Goal: Information Seeking & Learning: Find contact information

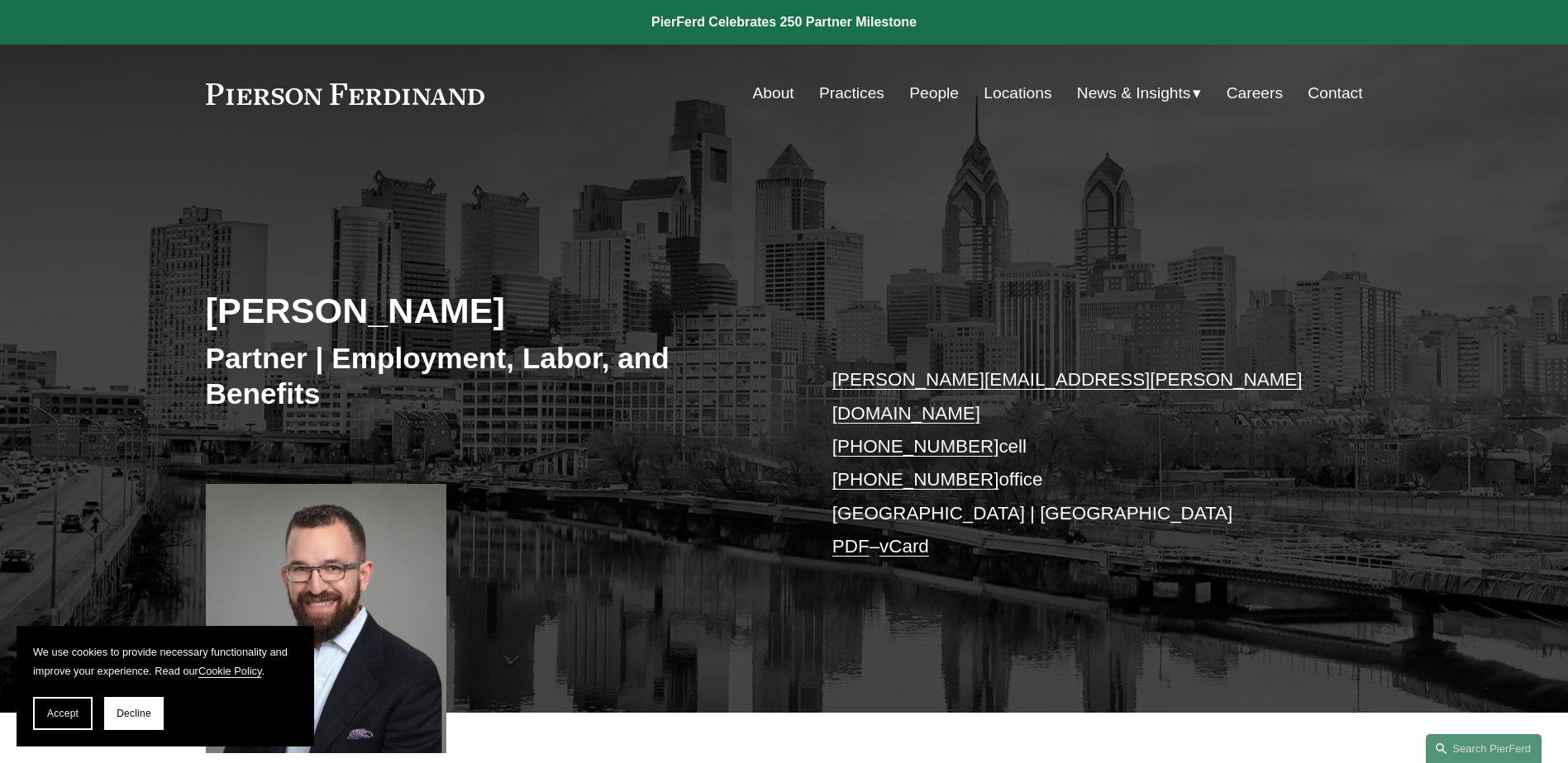
click at [921, 94] on link "People" at bounding box center [934, 93] width 50 height 31
click at [938, 92] on link "People" at bounding box center [934, 93] width 50 height 31
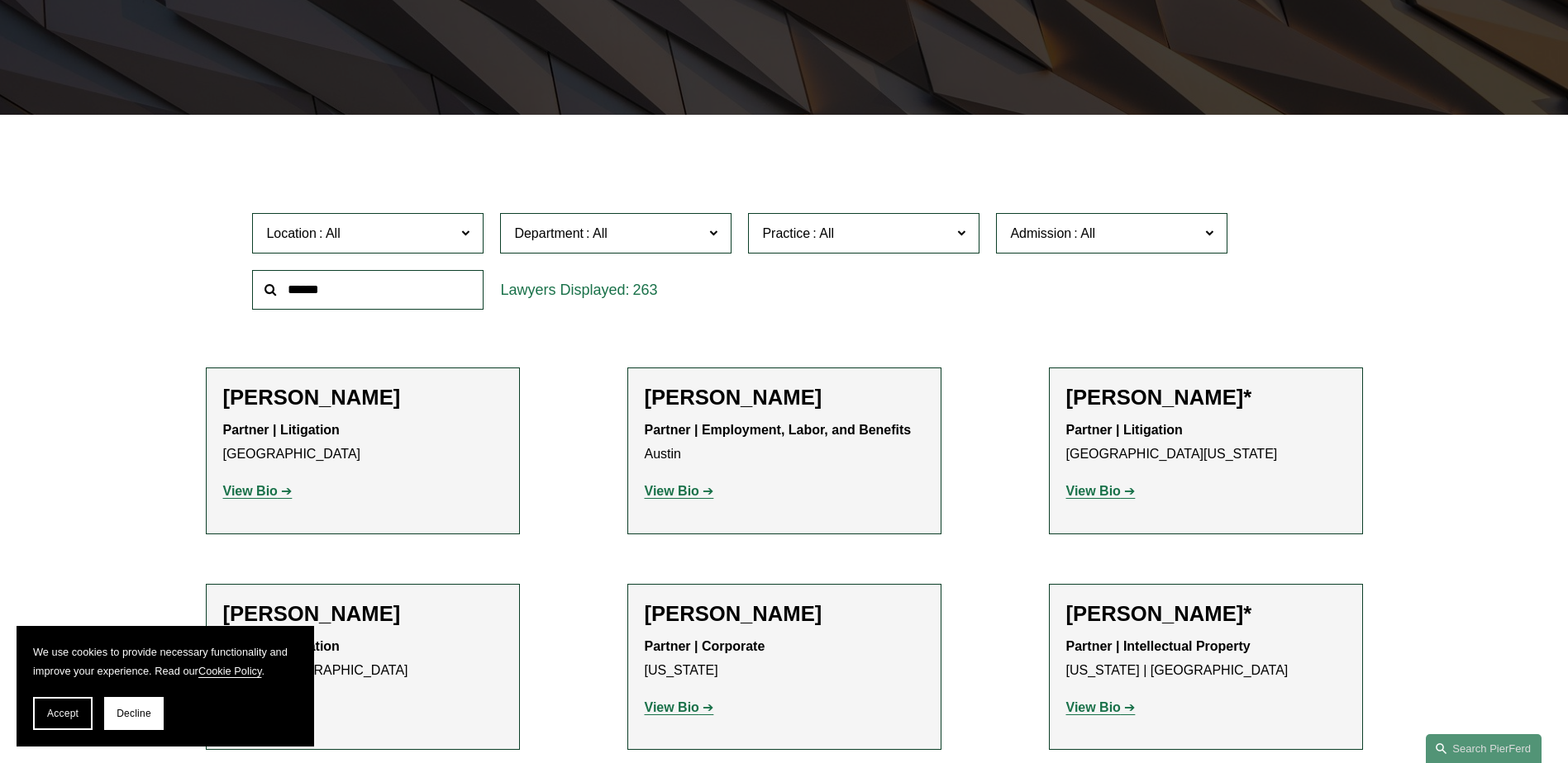
scroll to position [413, 0]
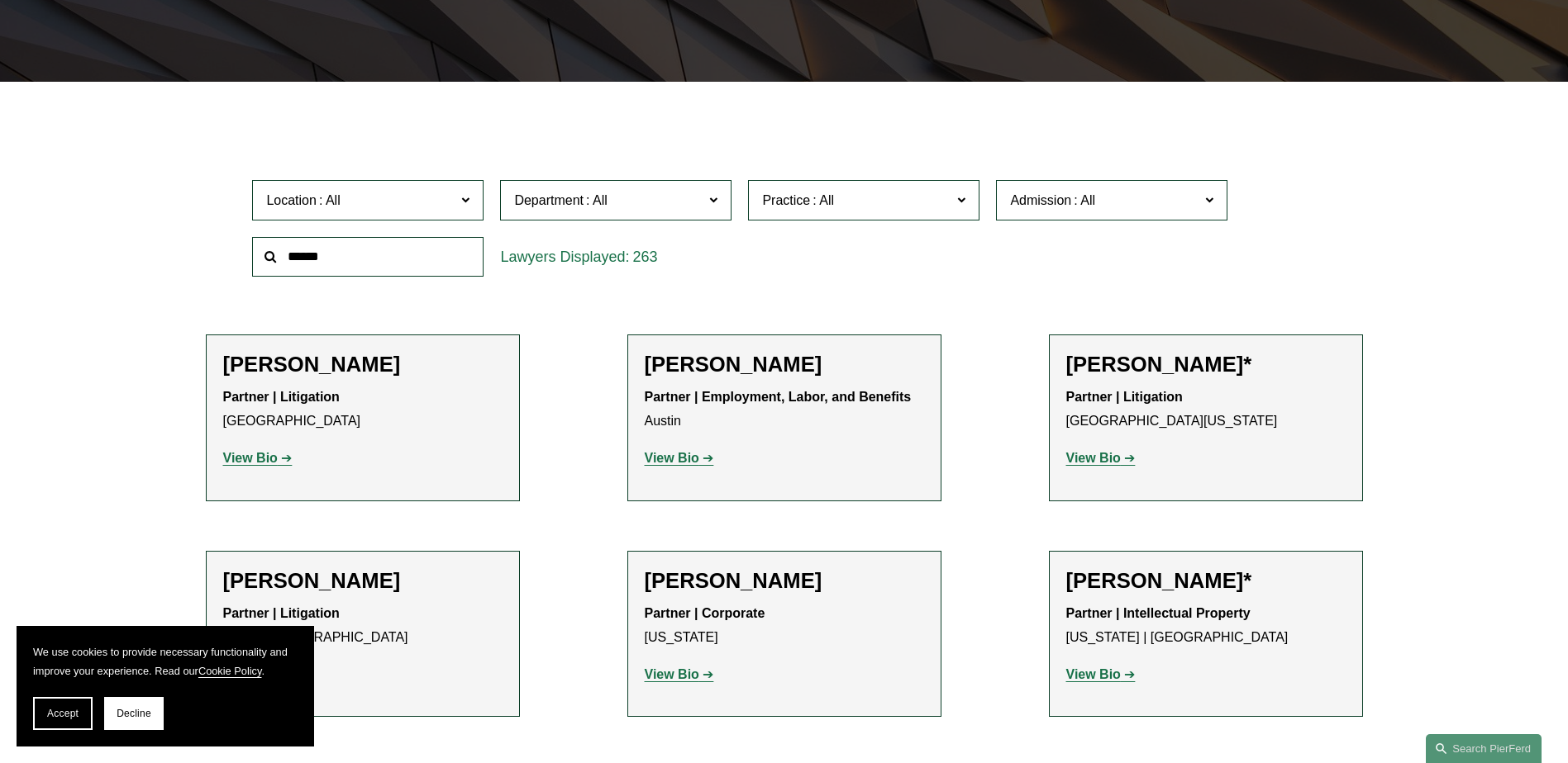
click at [335, 253] on input "text" at bounding box center [367, 257] width 231 height 40
type input "****"
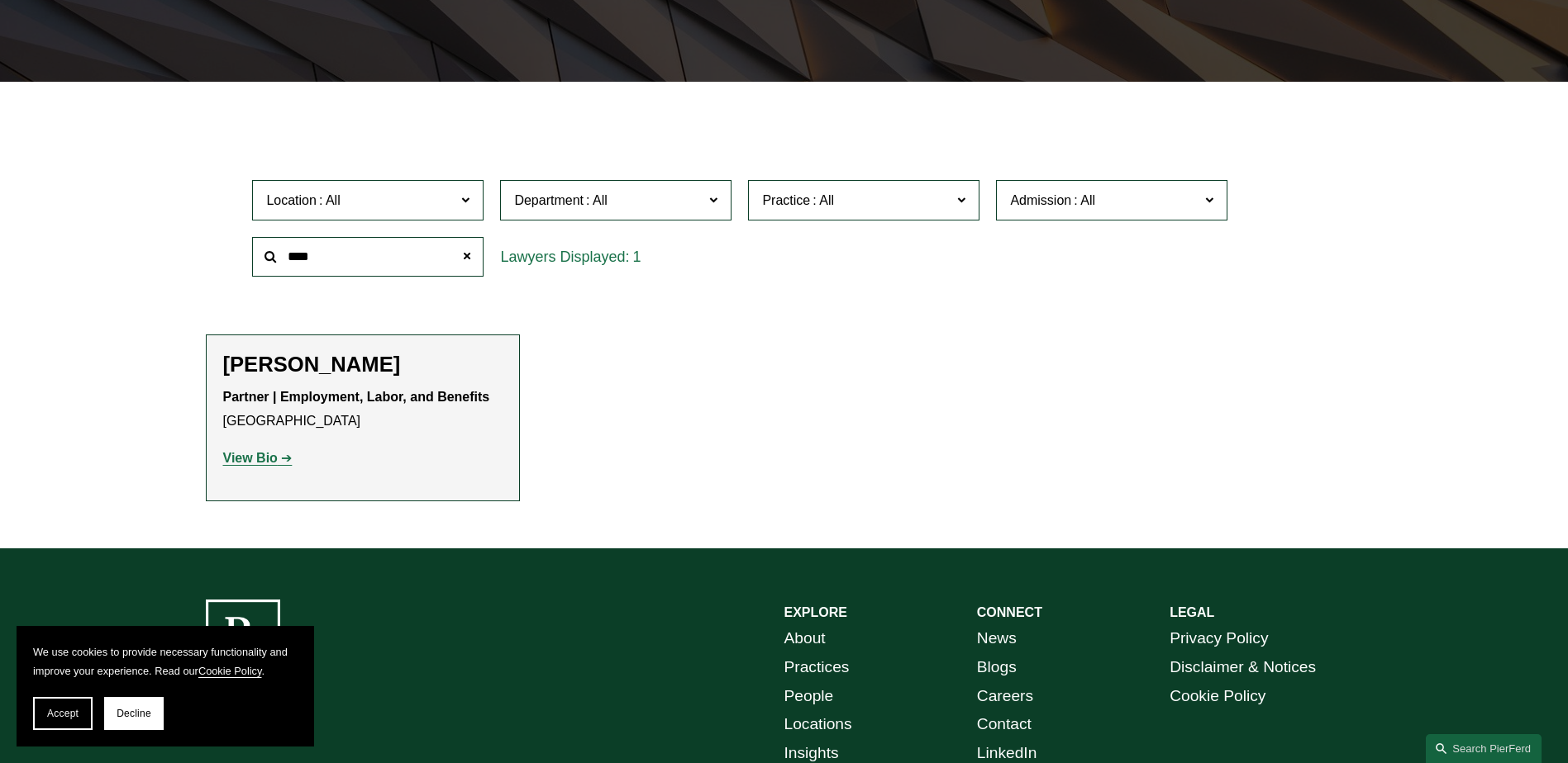
click at [258, 459] on strong "View Bio" at bounding box center [250, 458] width 55 height 14
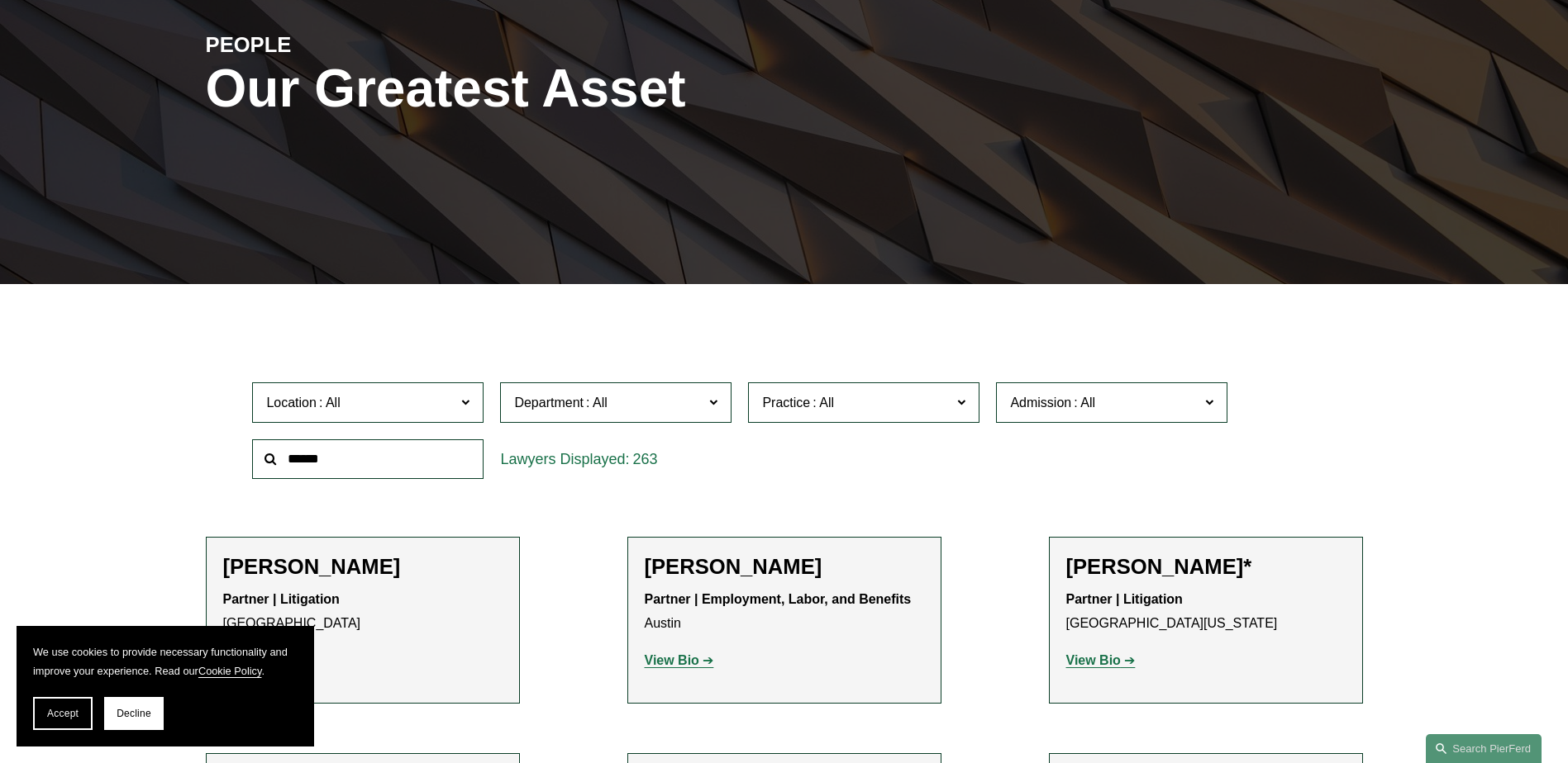
scroll to position [330, 0]
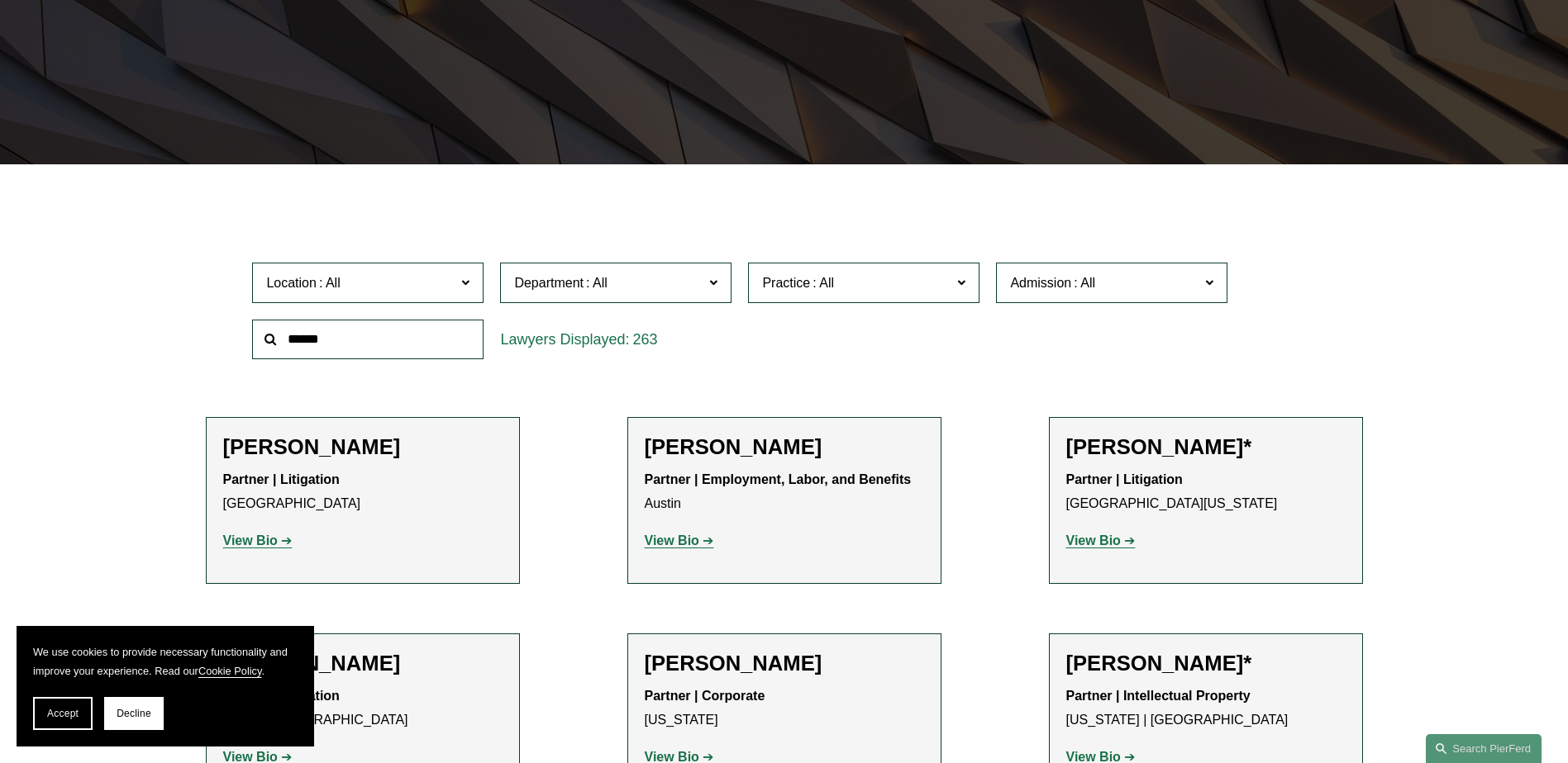
click at [420, 285] on span "Location" at bounding box center [360, 283] width 189 height 23
click at [0, 0] on link "[GEOGRAPHIC_DATA]" at bounding box center [0, 0] width 0 height 0
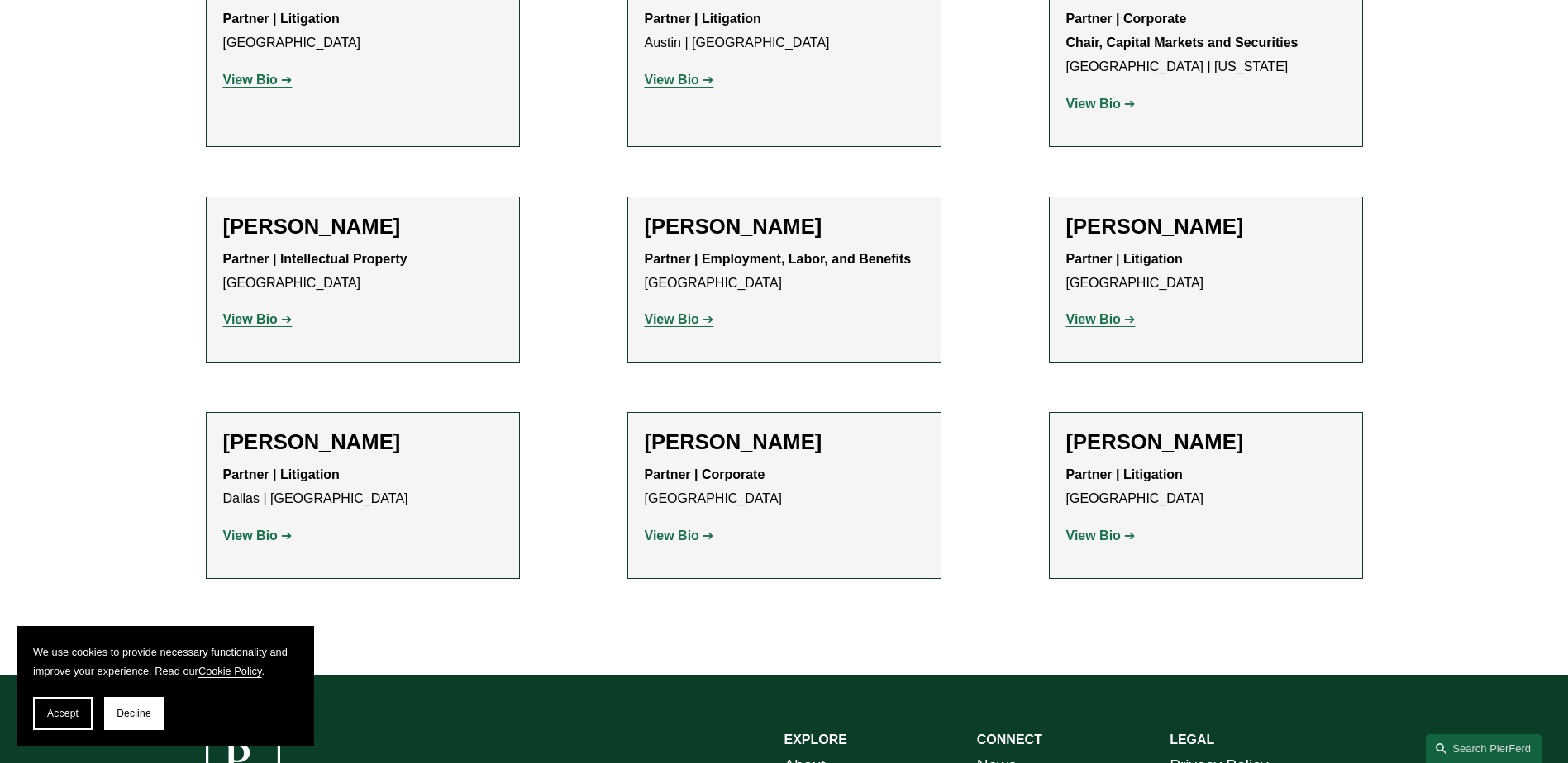
scroll to position [826, 0]
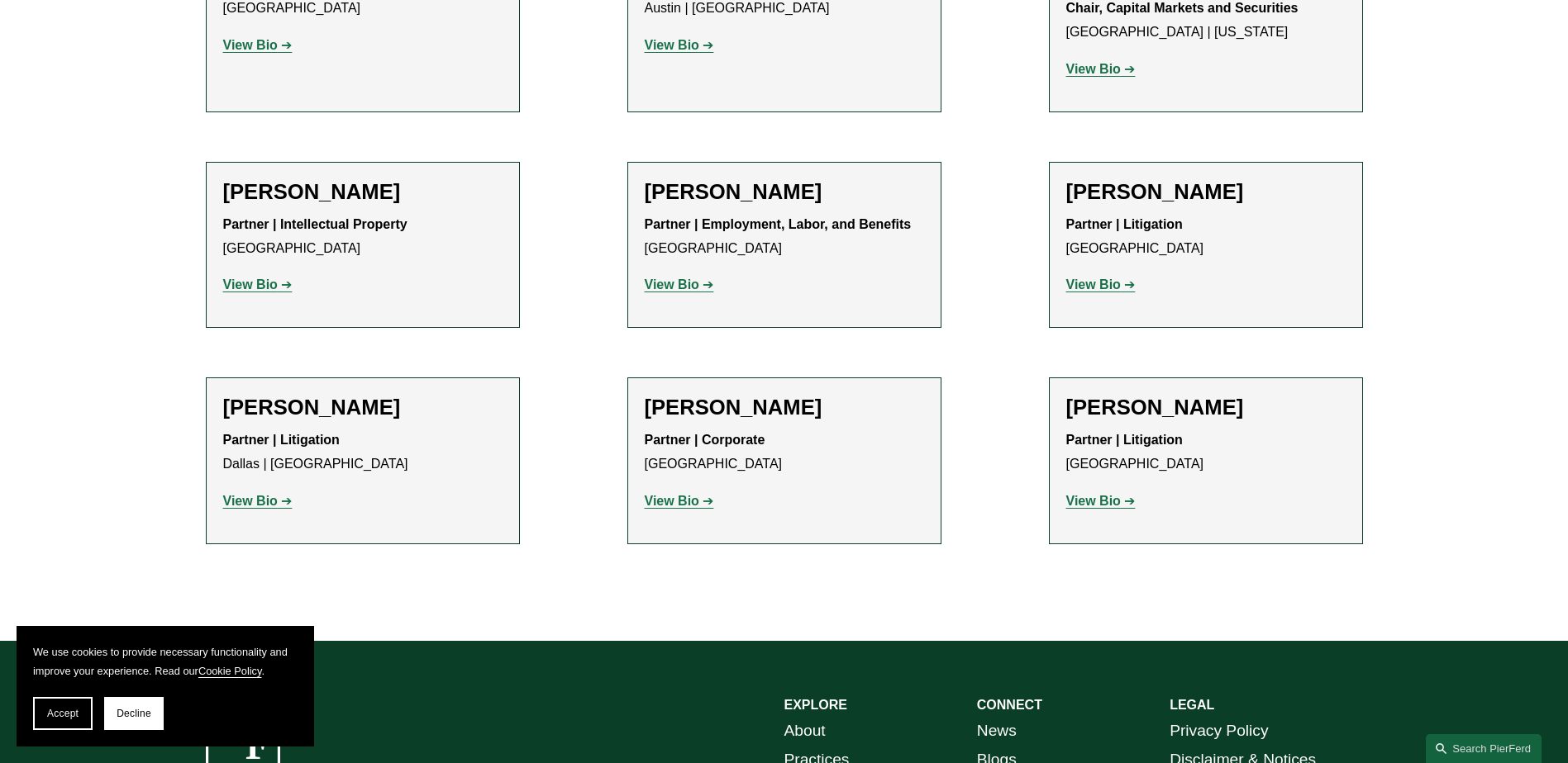
click at [236, 51] on strong "View Bio" at bounding box center [250, 45] width 55 height 14
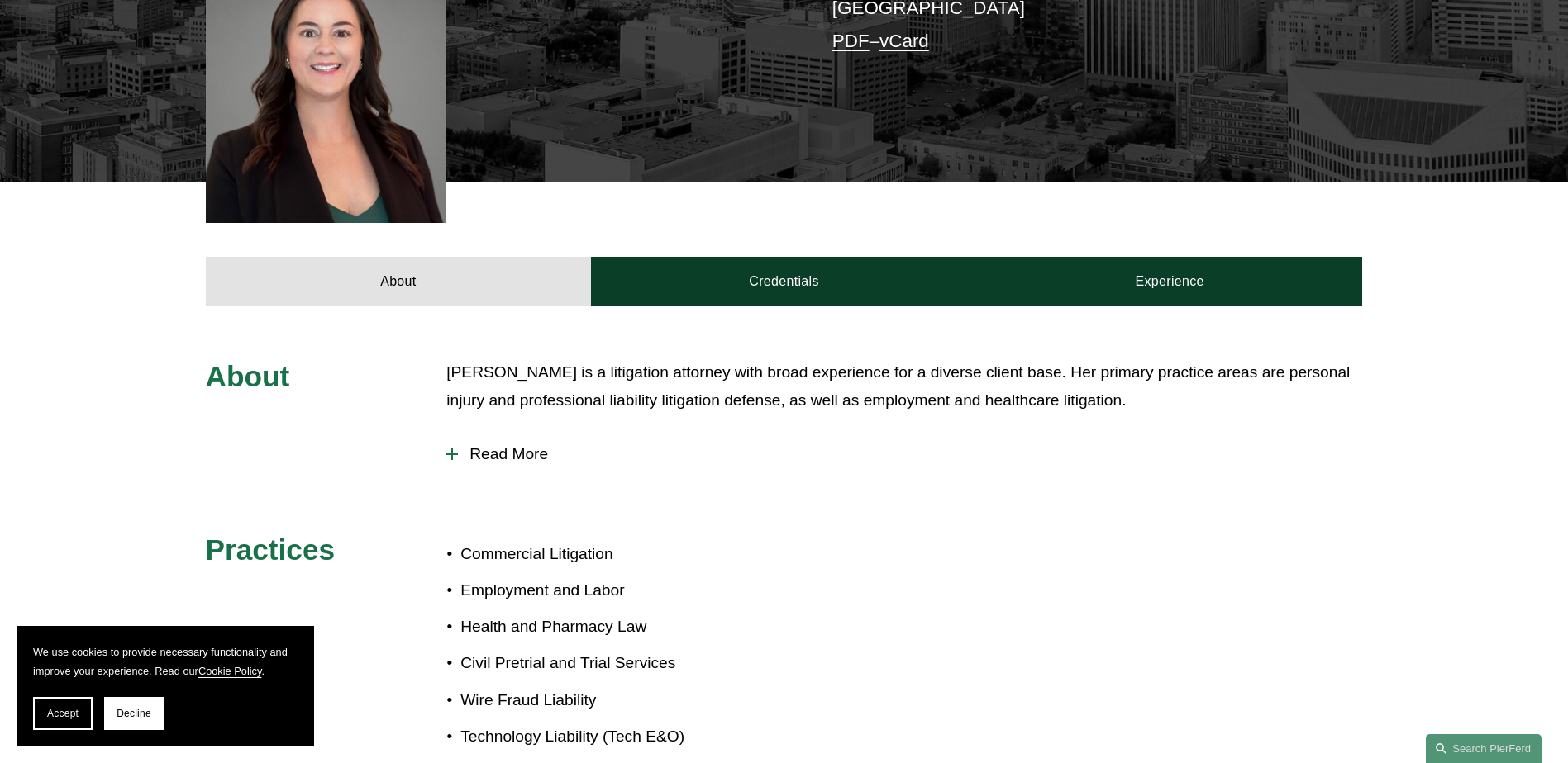
scroll to position [826, 0]
